Goal: Find specific page/section: Find specific page/section

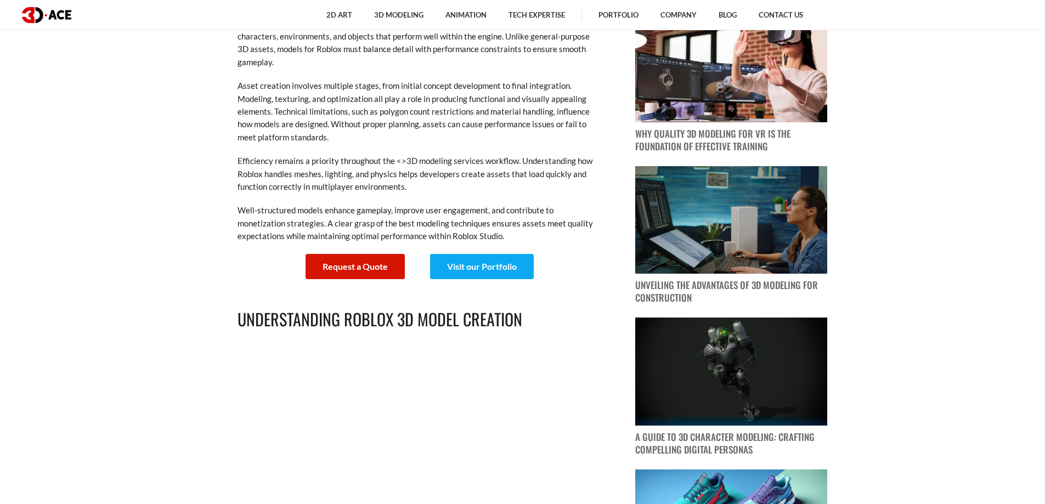
scroll to position [439, 0]
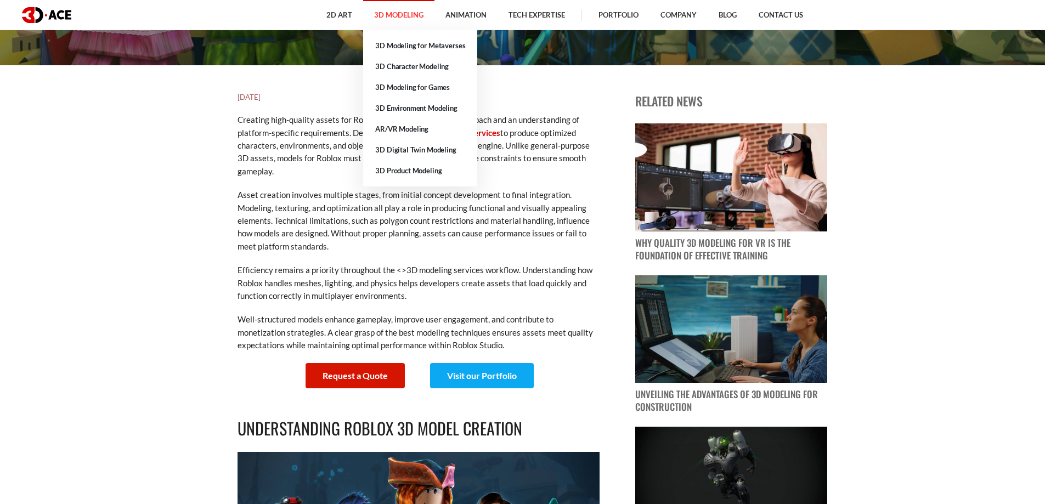
click at [393, 18] on link "3D Modeling" at bounding box center [398, 15] width 71 height 30
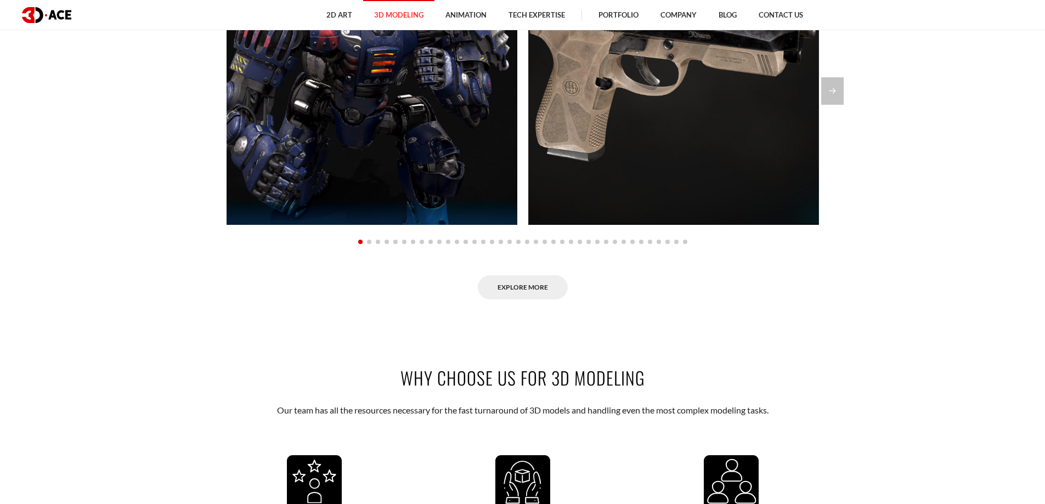
scroll to position [1042, 0]
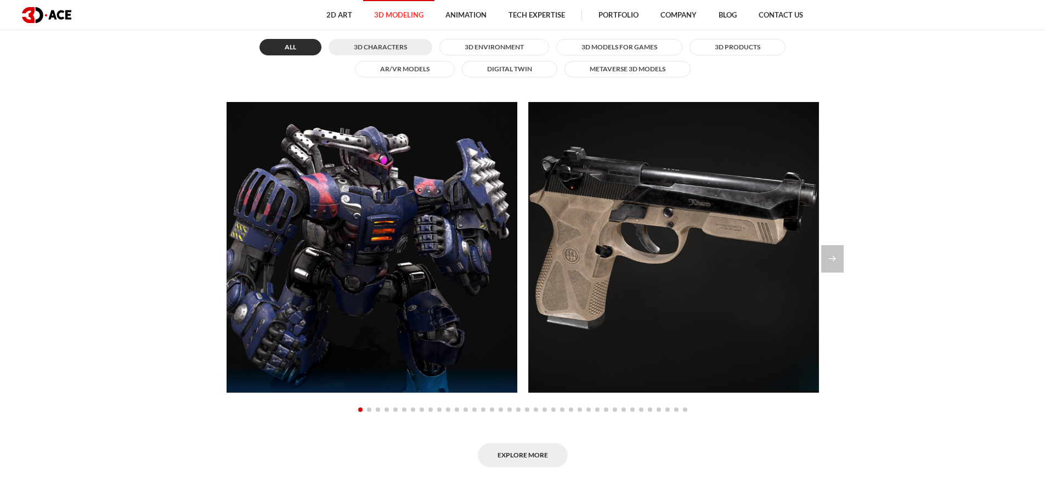
click at [367, 243] on p "Guardian" at bounding box center [371, 251] width 47 height 17
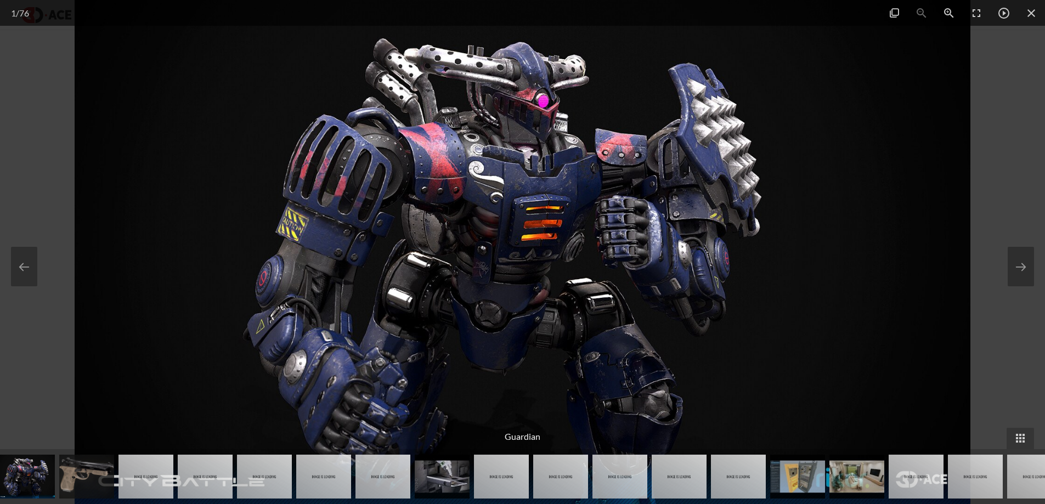
click at [367, 237] on img at bounding box center [523, 252] width 896 height 504
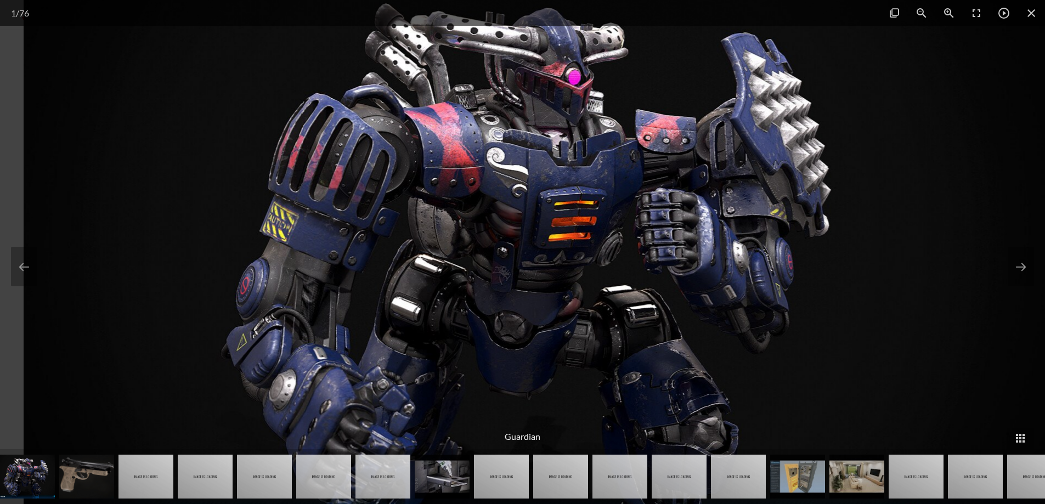
click at [367, 237] on img at bounding box center [549, 254] width 1053 height 592
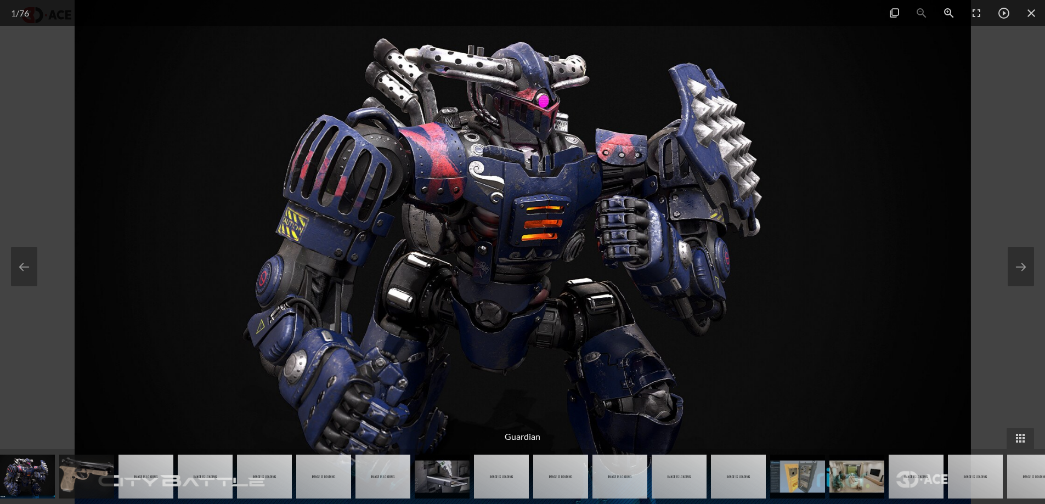
click at [53, 156] on div at bounding box center [522, 252] width 1045 height 504
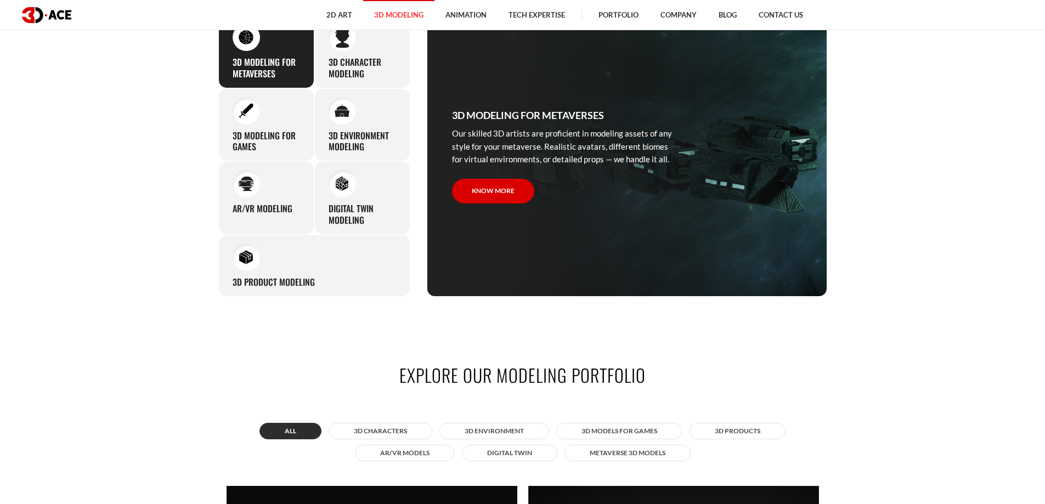
scroll to position [548, 0]
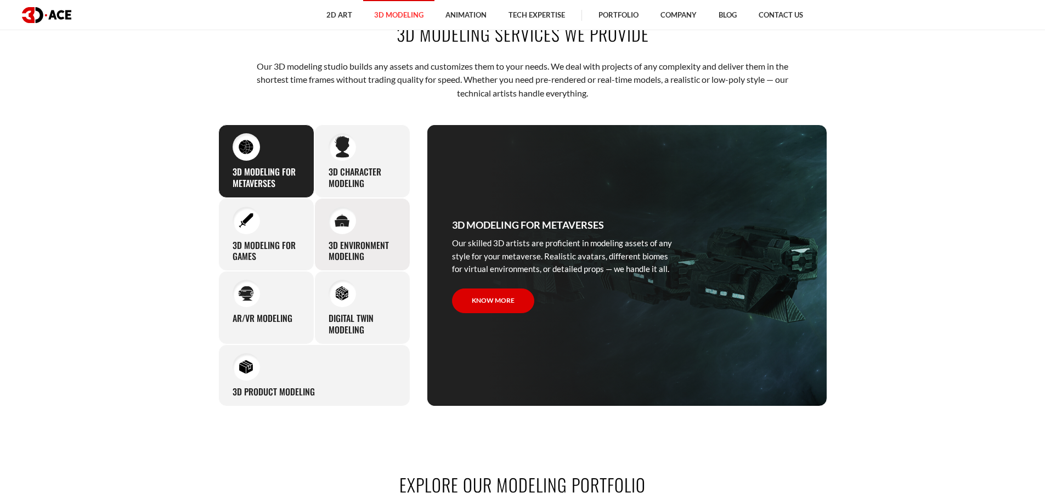
click at [338, 223] on img at bounding box center [342, 220] width 15 height 13
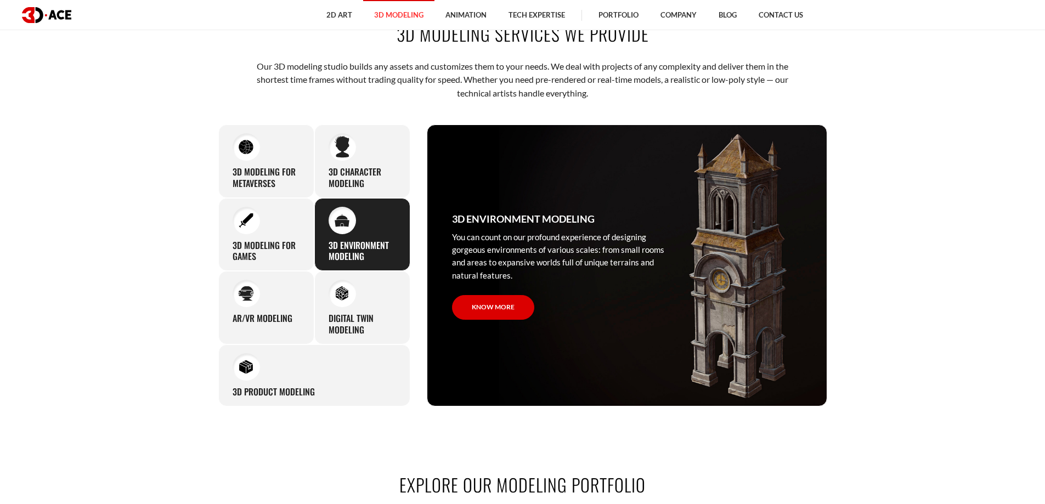
click at [338, 223] on img at bounding box center [342, 220] width 15 height 13
click at [324, 160] on div "3D character modeling We are fond of making memorable characters that captivate…" at bounding box center [362, 160] width 96 height 73
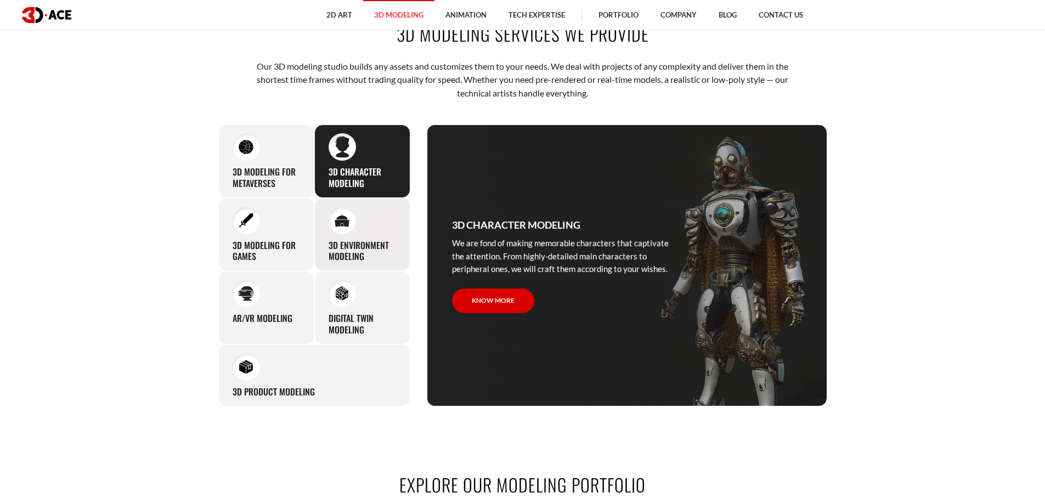
click at [338, 230] on div at bounding box center [341, 220] width 27 height 27
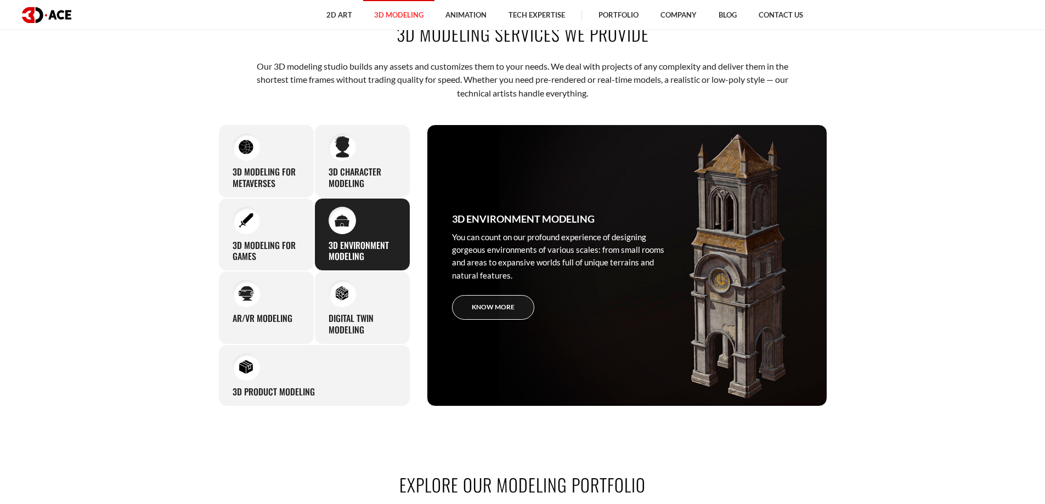
click at [478, 311] on link "Know more" at bounding box center [493, 307] width 82 height 25
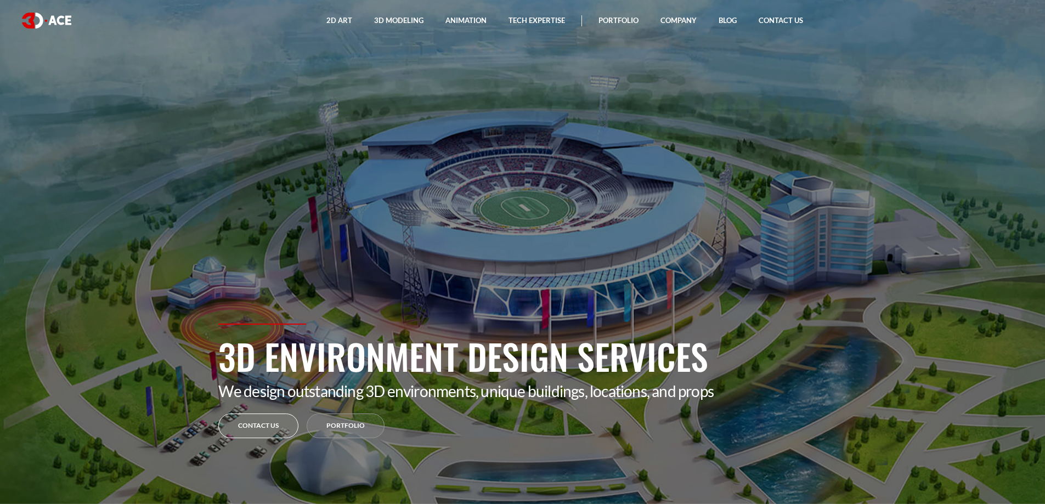
click at [284, 427] on link "Contact Us" at bounding box center [258, 425] width 80 height 25
